Goal: Task Accomplishment & Management: Manage account settings

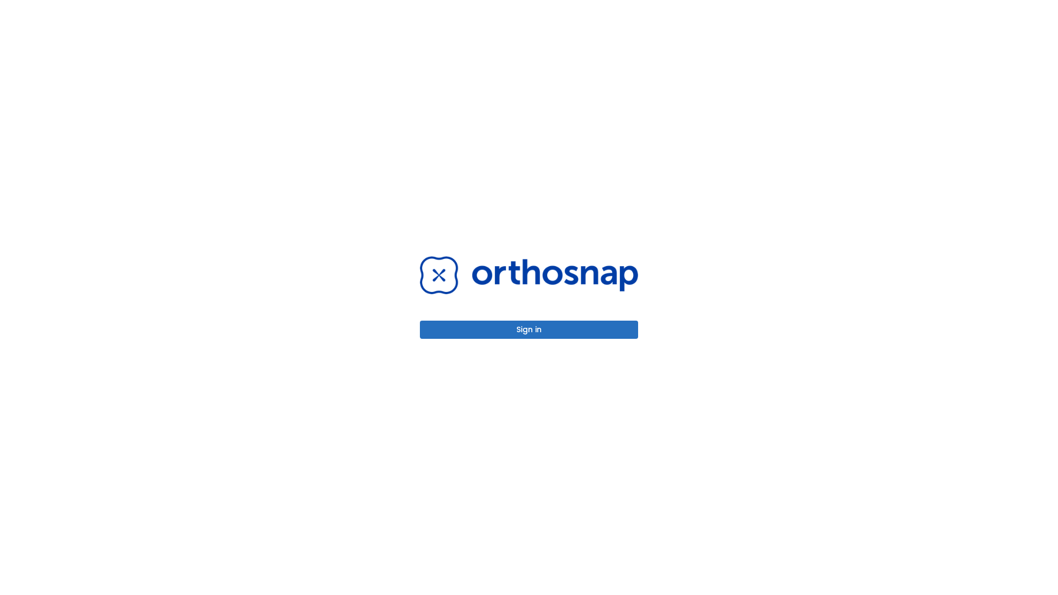
click at [529, 330] on button "Sign in" at bounding box center [529, 330] width 218 height 18
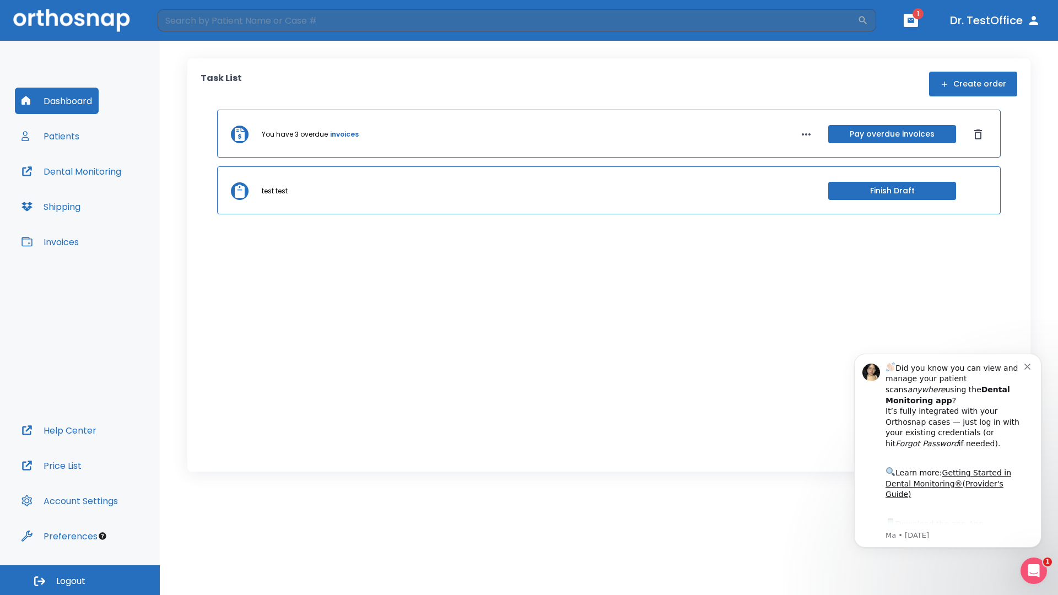
click at [80, 580] on span "Logout" at bounding box center [70, 581] width 29 height 12
